Goal: Information Seeking & Learning: Learn about a topic

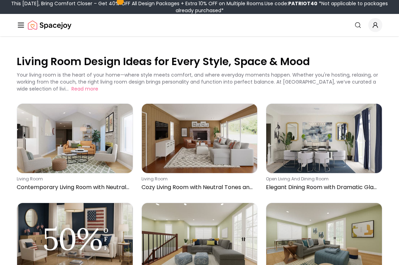
click at [214, 88] on div "Your living room is the heart of your home—where style meets comfort, and where…" at bounding box center [200, 81] width 366 height 21
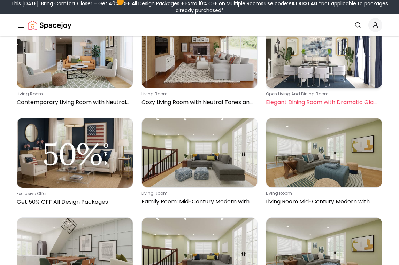
scroll to position [86, 0]
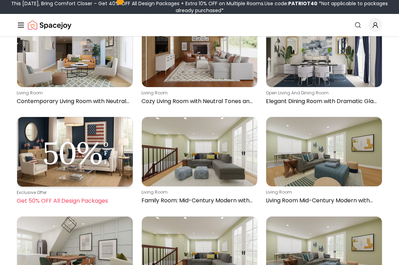
click at [82, 157] on img at bounding box center [75, 152] width 116 height 70
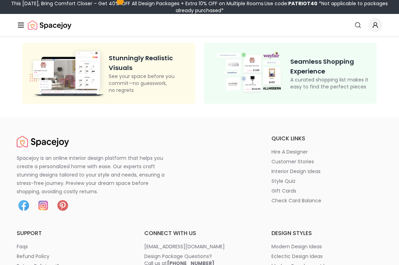
scroll to position [348, 0]
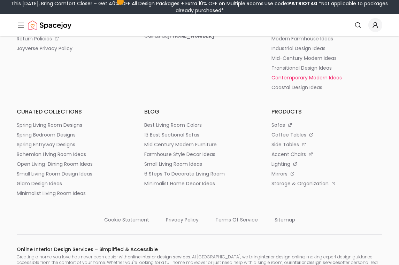
click at [305, 77] on p "contemporary modern ideas" at bounding box center [307, 77] width 70 height 7
